Goal: Navigation & Orientation: Find specific page/section

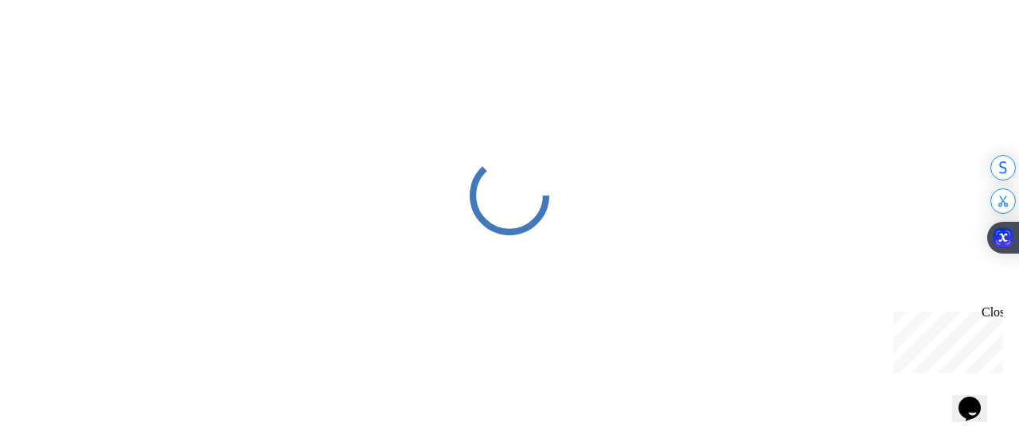
click at [997, 314] on div "Close" at bounding box center [991, 316] width 20 height 20
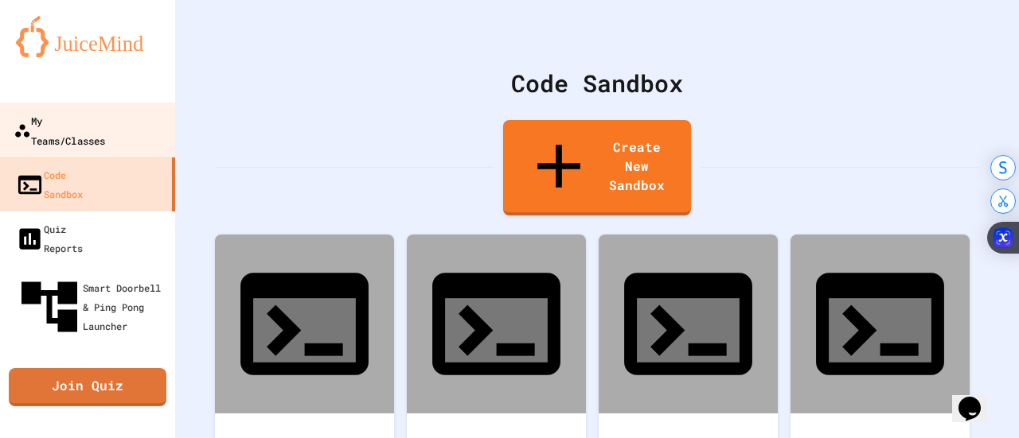
click at [119, 135] on link "My Teams/Classes" at bounding box center [88, 131] width 181 height 56
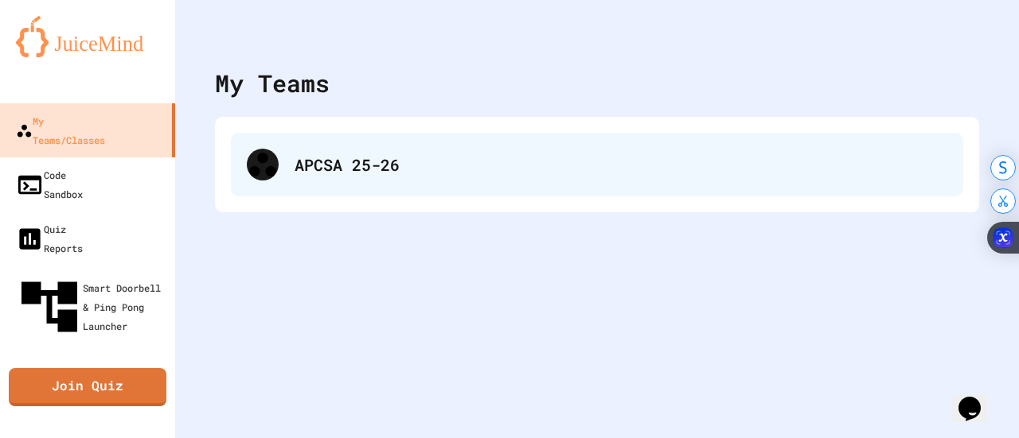
click at [338, 167] on div "APCSA 25-26" at bounding box center [620, 165] width 652 height 24
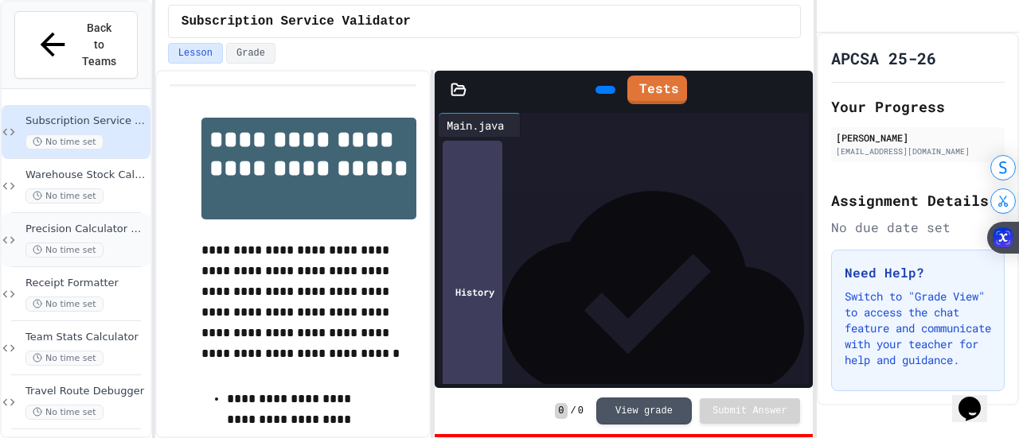
scroll to position [190, 0]
